Goal: Task Accomplishment & Management: Manage account settings

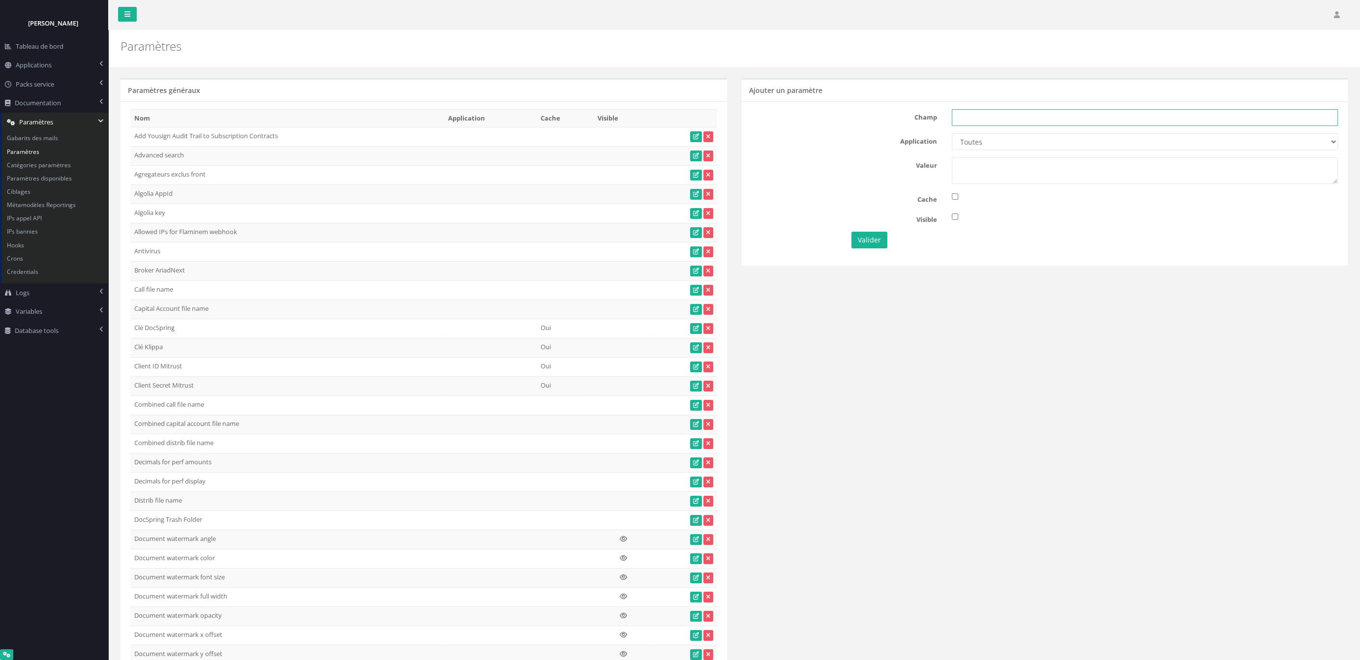
click at [1012, 119] on input "text" at bounding box center [1145, 117] width 386 height 17
click at [1018, 118] on input "text" at bounding box center [1145, 117] width 386 height 17
paste input "API Default Language"
type input "API Default Language"
click at [952, 133] on select "Toutes Aloe Private Equity Alpin Capital API Access to My DB API demo Astorg As…" at bounding box center [1145, 141] width 386 height 17
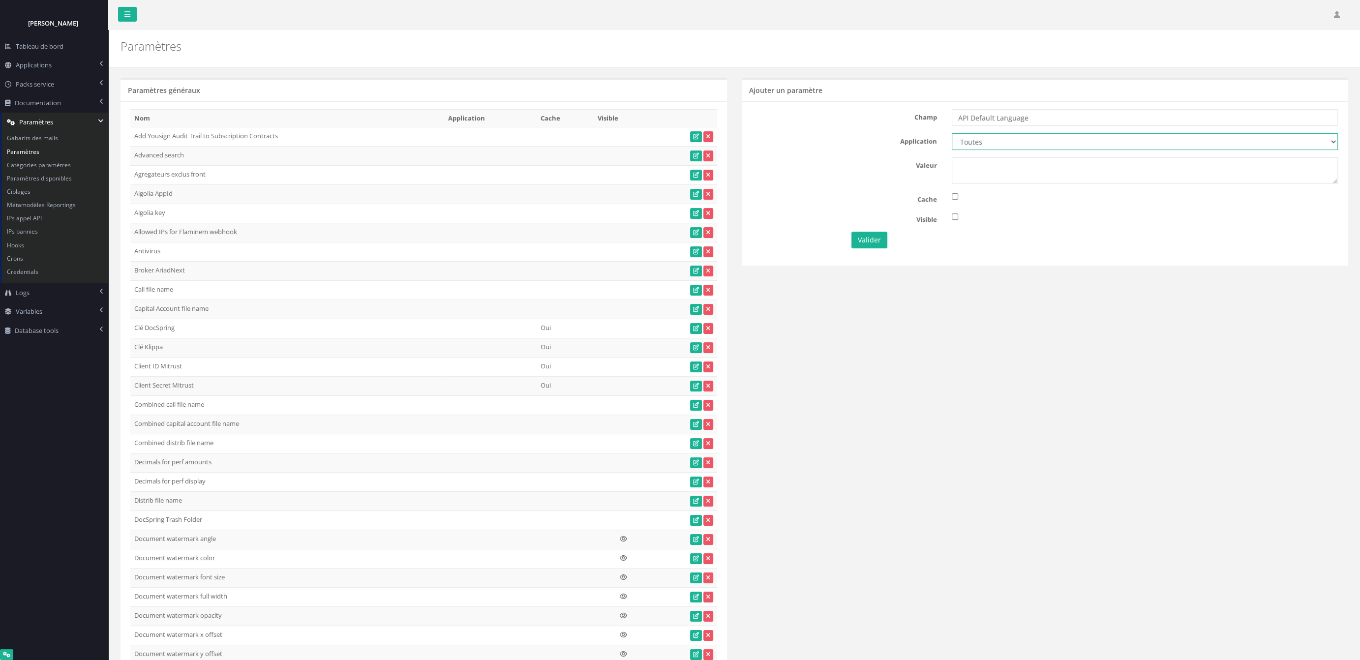
click at [850, 168] on div "Champ API Default Language Application Toutes Aloe Private Equity Alpin Capital…" at bounding box center [1045, 183] width 607 height 164
click at [985, 170] on textarea at bounding box center [1145, 170] width 386 height 27
click at [952, 133] on select "Toutes Aloe Private Equity Alpin Capital API Access to My DB API demo Astorg As…" at bounding box center [1145, 141] width 386 height 17
select select "47"
click option "Partech" at bounding box center [0, 0] width 0 height 0
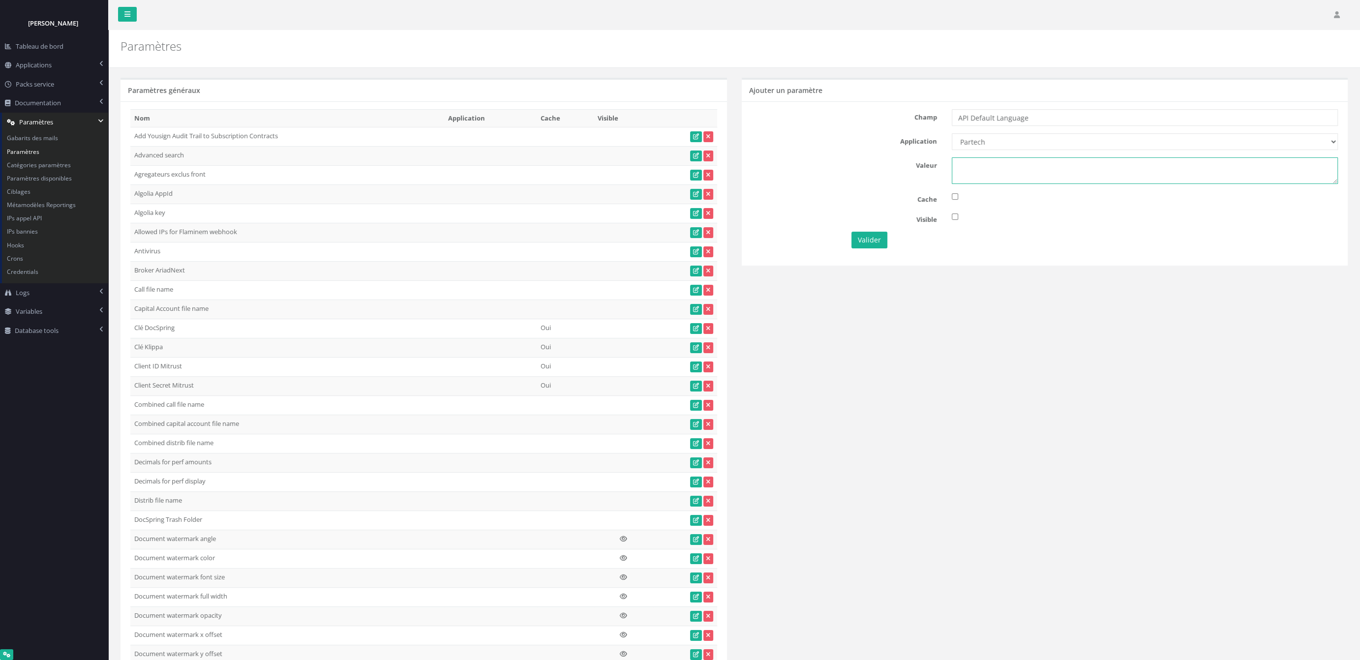
click at [982, 178] on textarea at bounding box center [1145, 170] width 386 height 27
click at [1065, 120] on input "API Default Language" at bounding box center [1145, 117] width 386 height 17
drag, startPoint x: 1018, startPoint y: 175, endPoint x: 951, endPoint y: 155, distance: 70.2
click at [952, 157] on textarea "1" at bounding box center [1145, 170] width 386 height 27
type textarea "en"
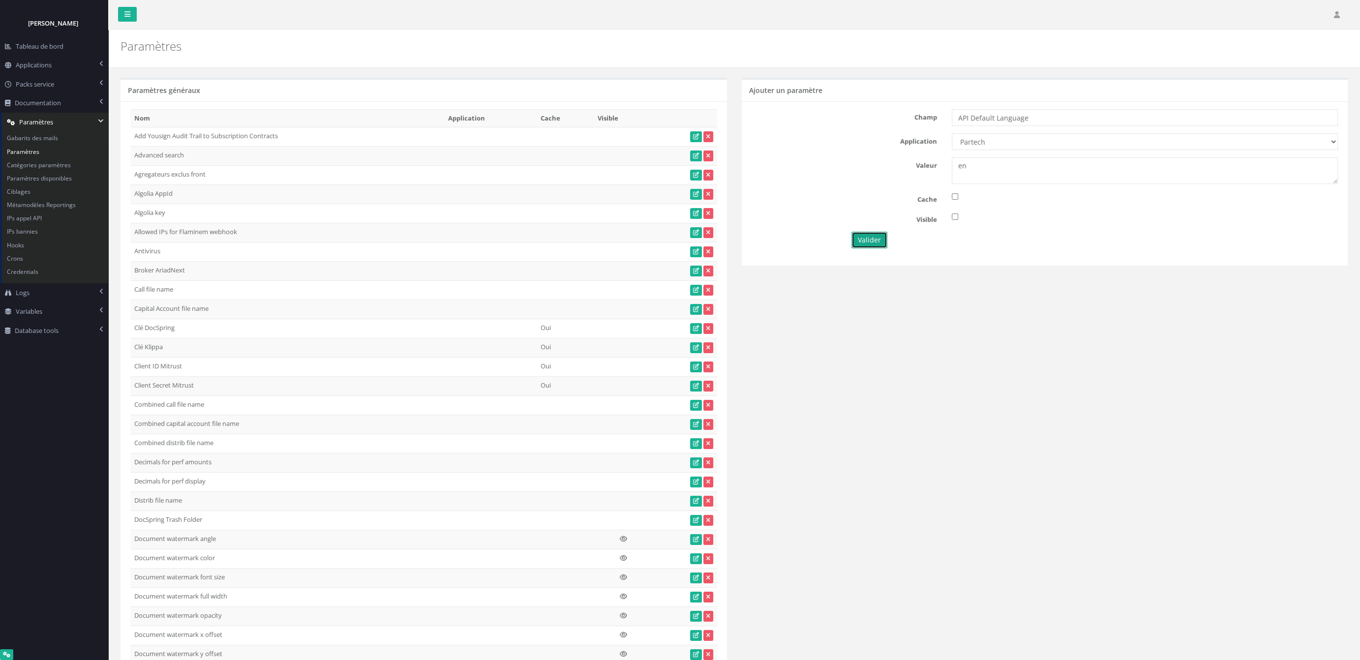
click at [874, 241] on button "Valider" at bounding box center [869, 240] width 36 height 17
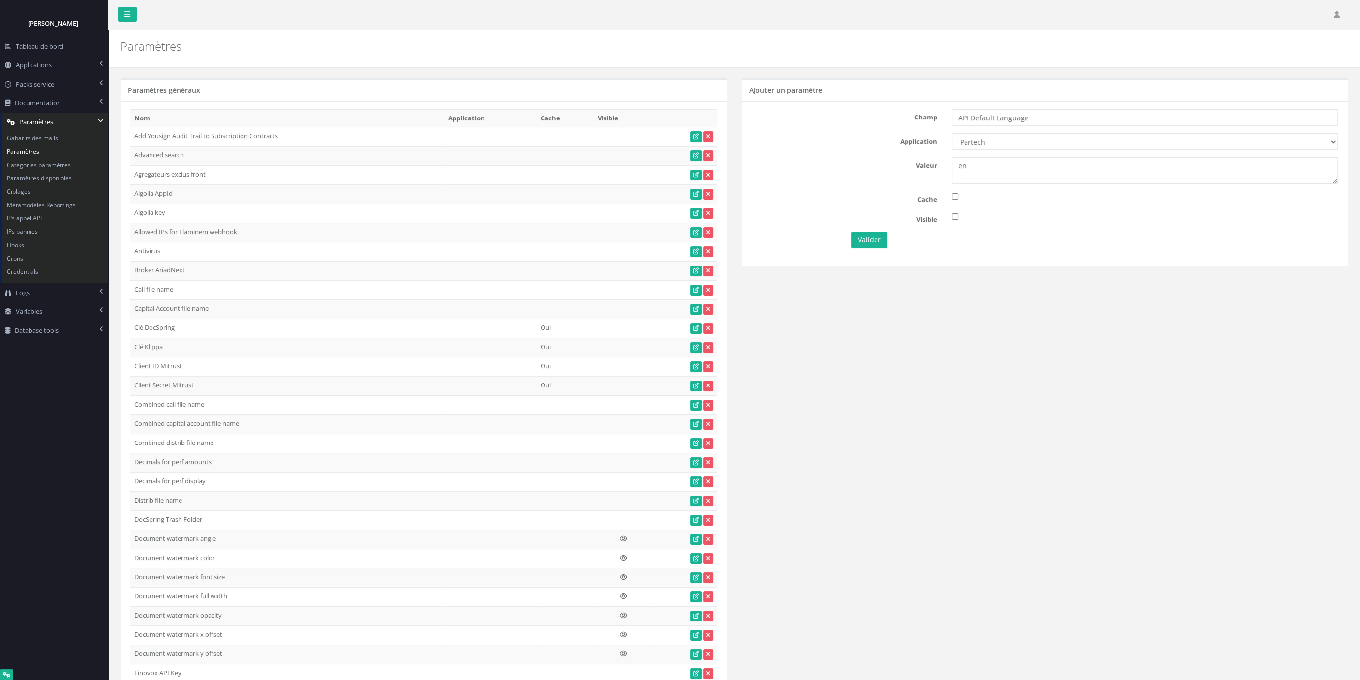
click at [1148, 239] on div "Valider" at bounding box center [1045, 240] width 602 height 17
drag, startPoint x: 1029, startPoint y: 307, endPoint x: 946, endPoint y: 363, distance: 99.6
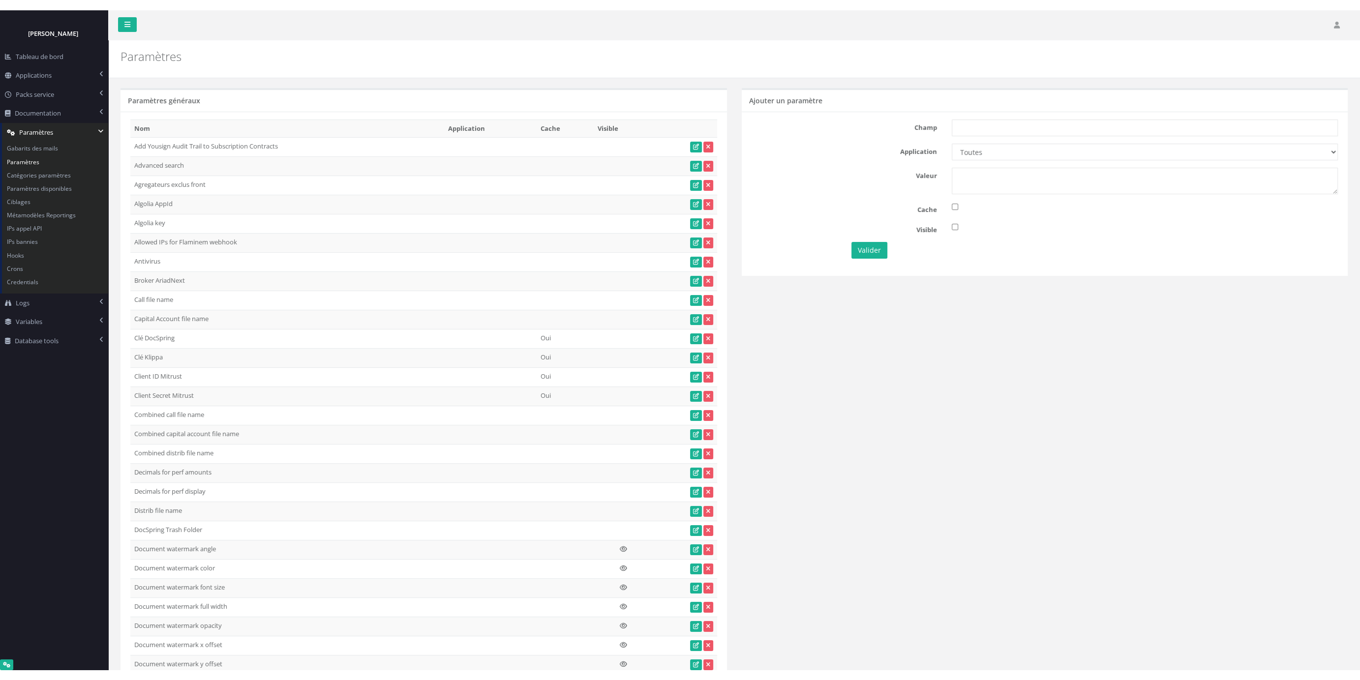
scroll to position [28251, 0]
